Goal: Information Seeking & Learning: Learn about a topic

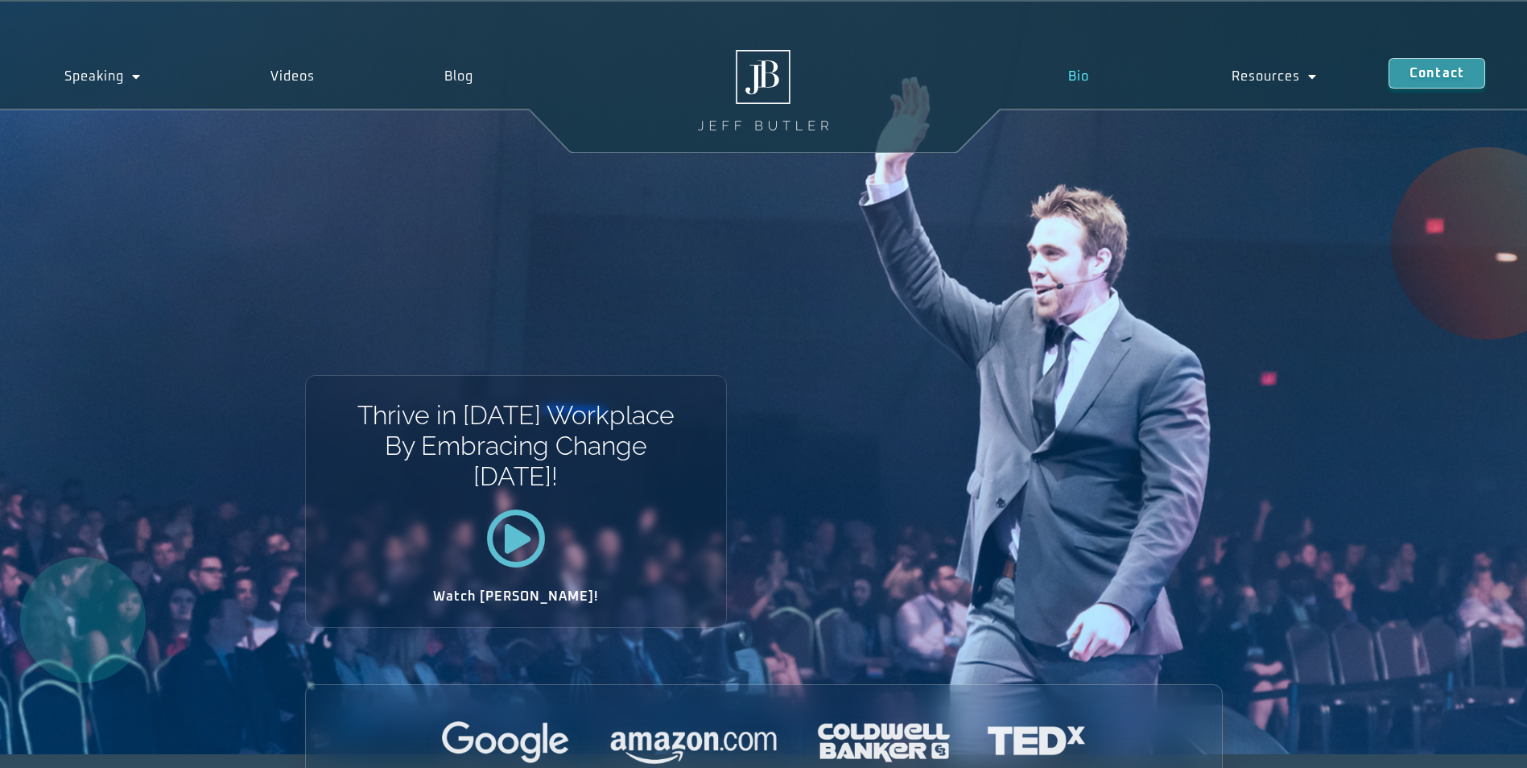
click at [1082, 72] on link "Bio" at bounding box center [1078, 76] width 163 height 37
